Goal: Transaction & Acquisition: Purchase product/service

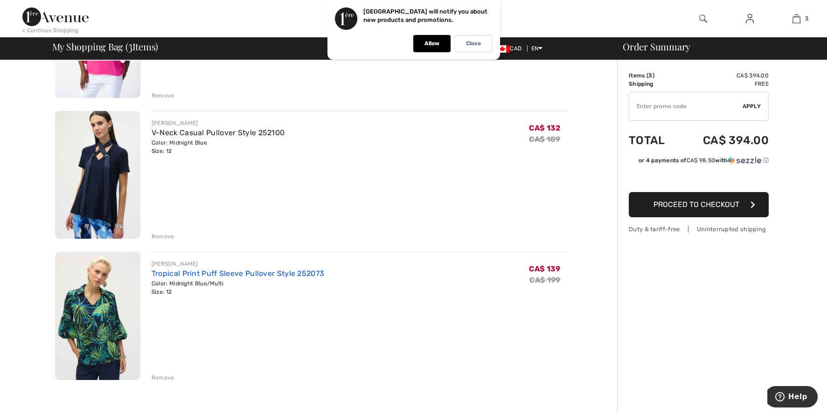
scroll to position [198, 0]
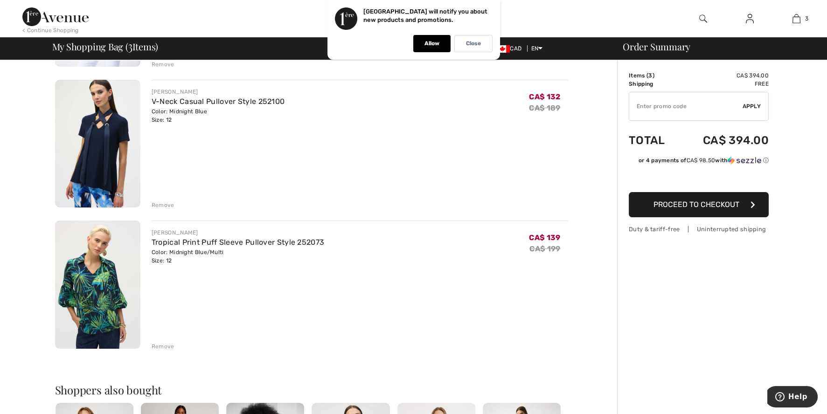
click at [161, 204] on div "Remove" at bounding box center [163, 205] width 23 height 8
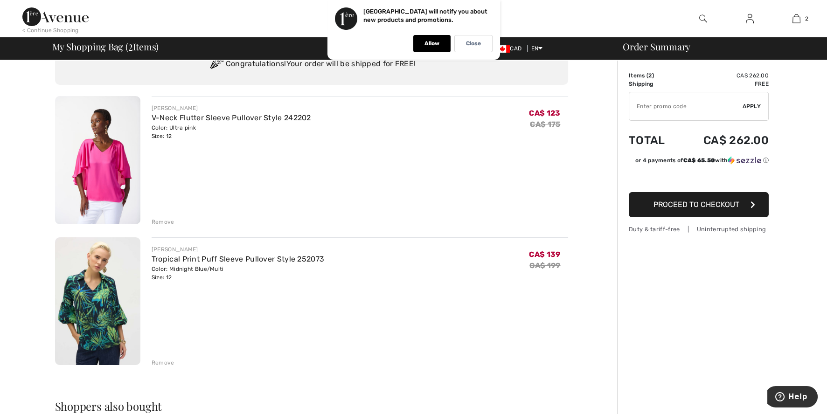
scroll to position [12, 0]
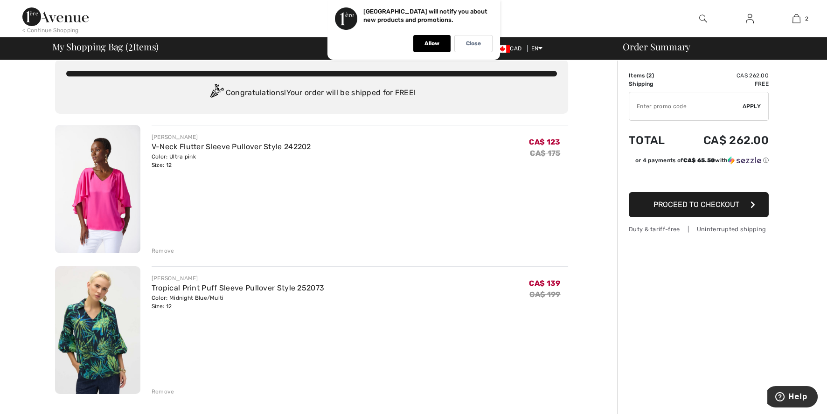
click at [103, 358] on img at bounding box center [97, 330] width 85 height 128
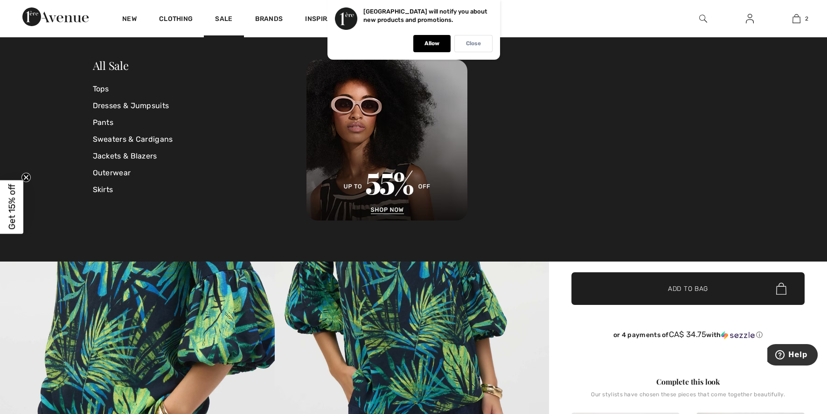
click at [476, 48] on div "Close" at bounding box center [473, 43] width 38 height 17
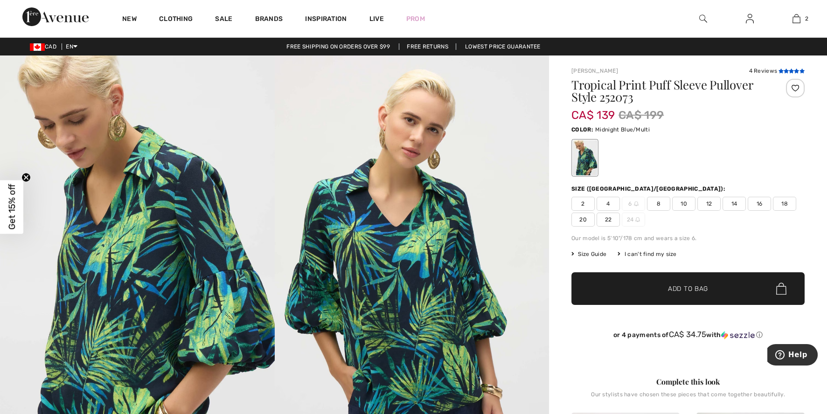
click at [785, 70] on icon at bounding box center [785, 71] width 5 height 5
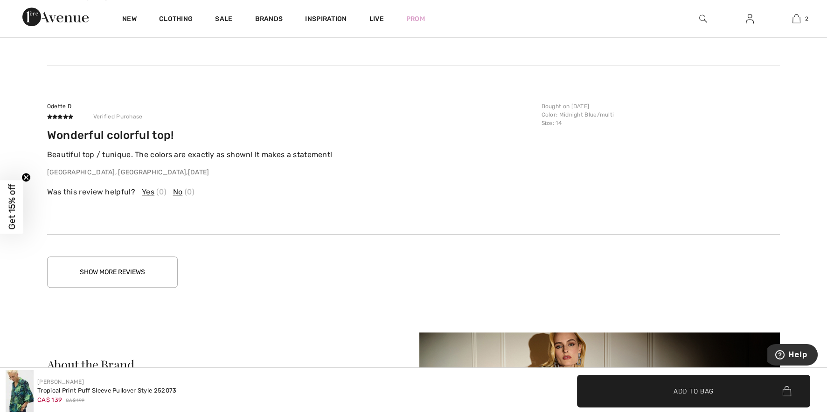
scroll to position [2020, 0]
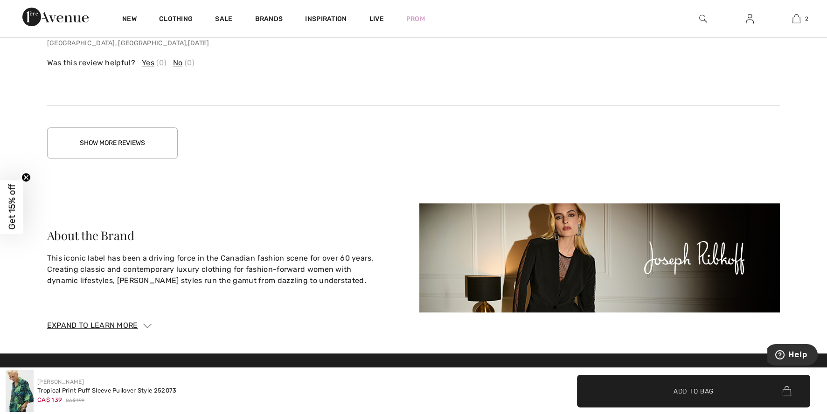
click at [90, 146] on button "Show More Reviews" at bounding box center [112, 142] width 131 height 31
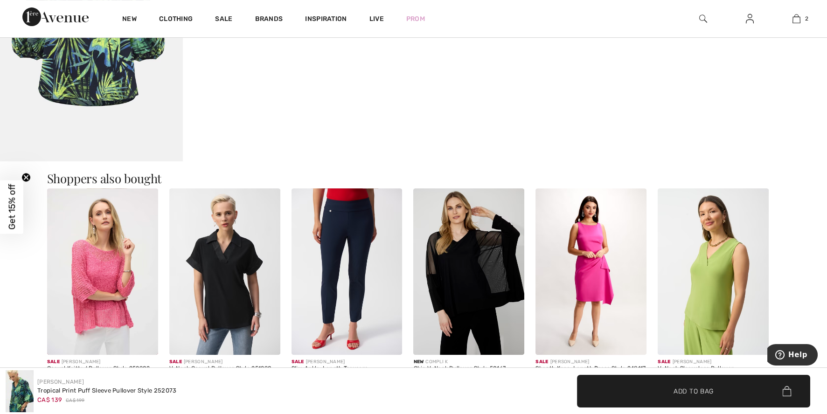
scroll to position [692, 0]
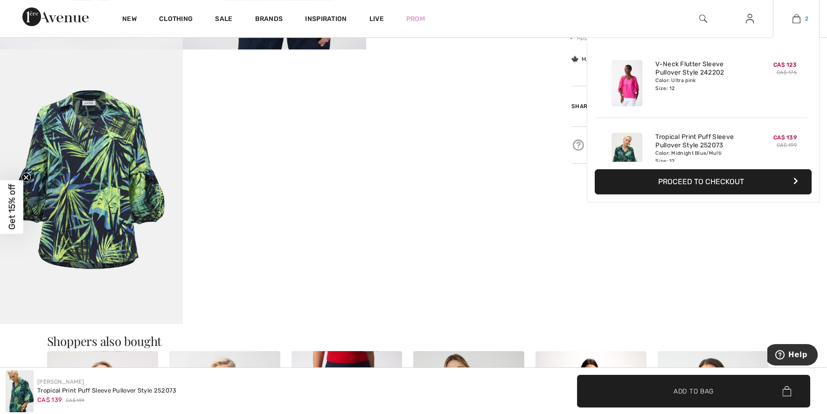
click at [796, 19] on img at bounding box center [796, 18] width 8 height 11
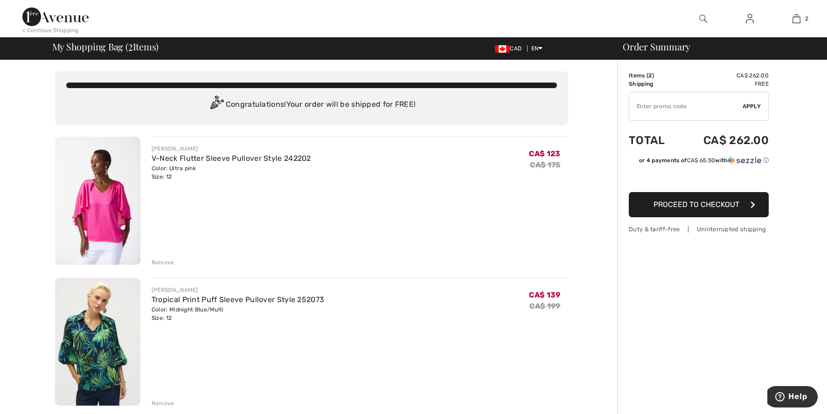
click at [103, 189] on img at bounding box center [97, 201] width 85 height 128
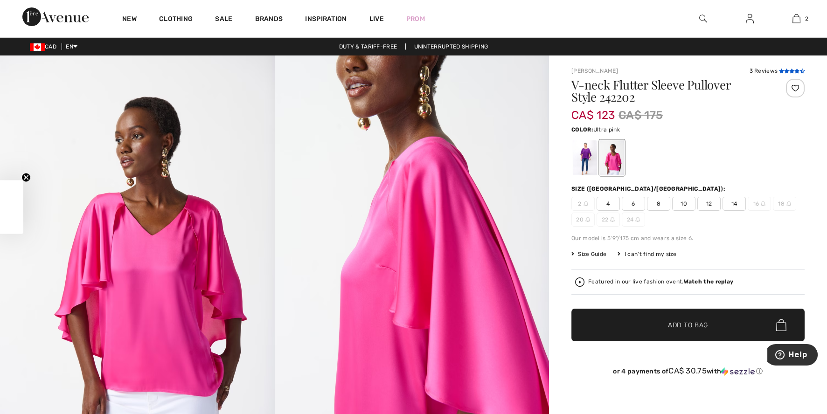
click at [792, 72] on icon at bounding box center [791, 71] width 5 height 5
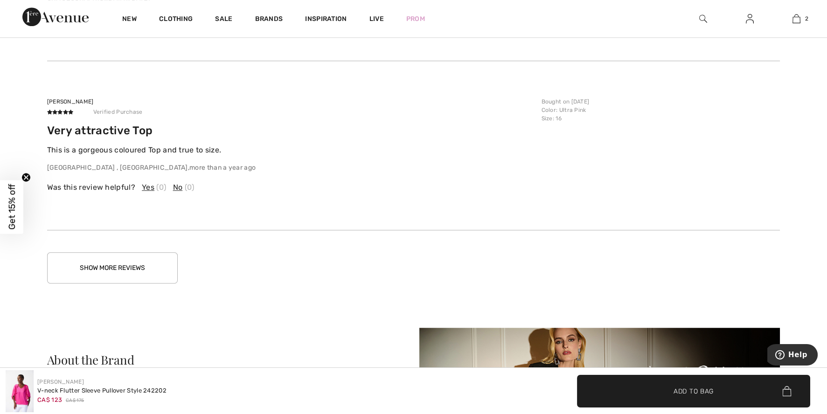
scroll to position [1936, 0]
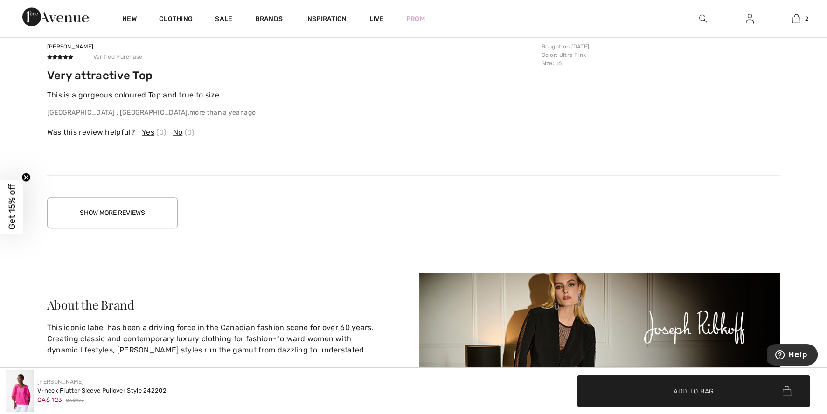
click at [94, 216] on button "Show More Reviews" at bounding box center [112, 212] width 131 height 31
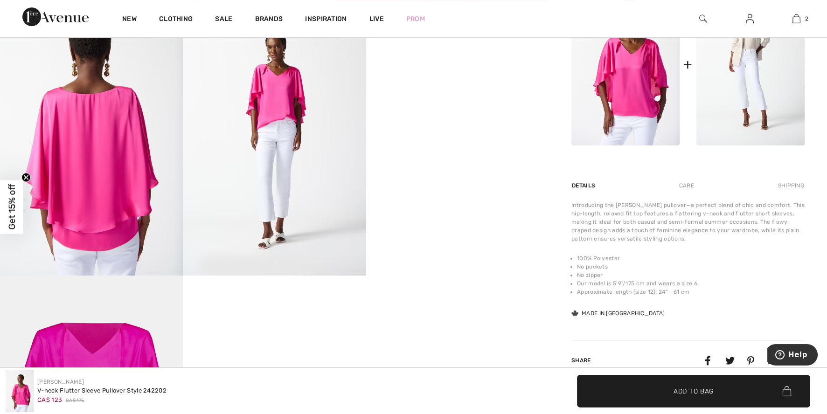
scroll to position [373, 0]
